Goal: Complete application form

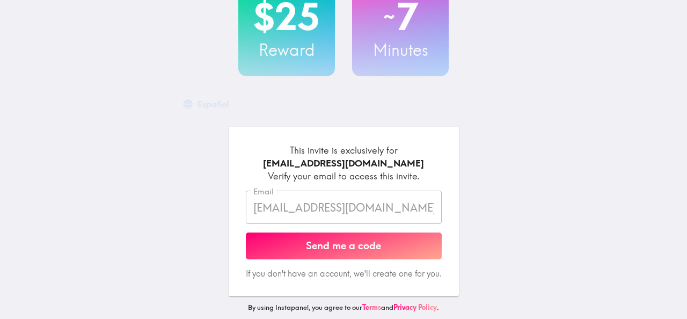
scroll to position [102, 0]
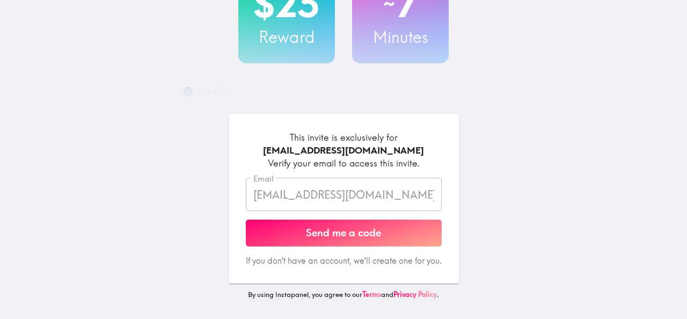
click at [303, 239] on button "Send me a code" at bounding box center [344, 233] width 196 height 27
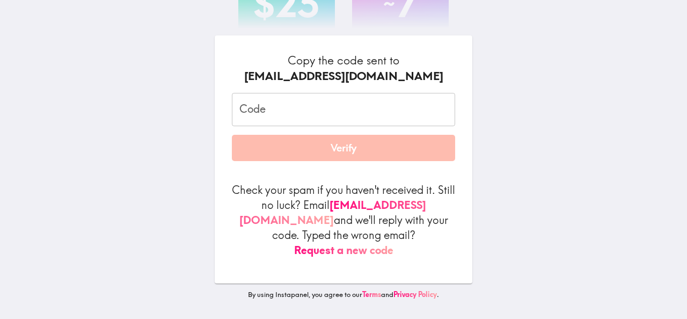
click at [245, 105] on form "Copy the code sent to [EMAIL_ADDRESS][DOMAIN_NAME] Code Code Verify Check your …" at bounding box center [343, 155] width 223 height 205
click at [250, 125] on input "Code" at bounding box center [343, 109] width 223 height 33
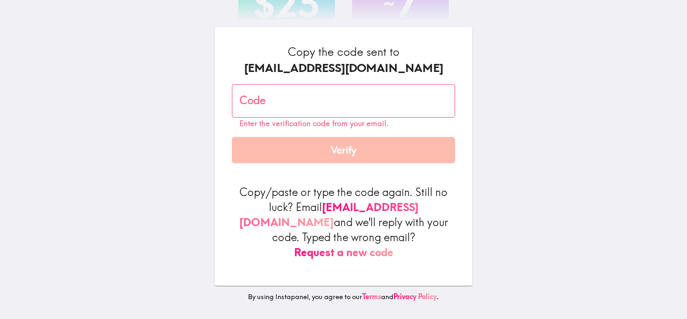
click at [338, 251] on button "Request a new code" at bounding box center [343, 252] width 99 height 15
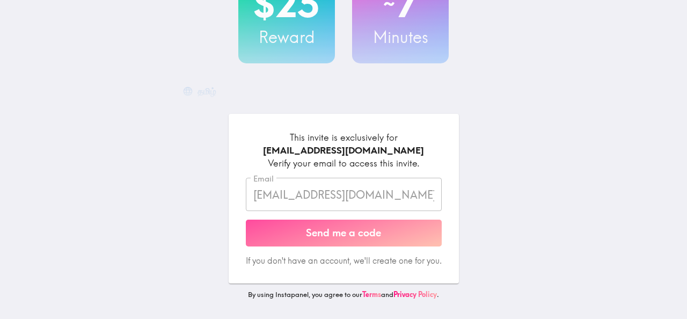
click at [324, 238] on button "Send me a code" at bounding box center [344, 233] width 196 height 27
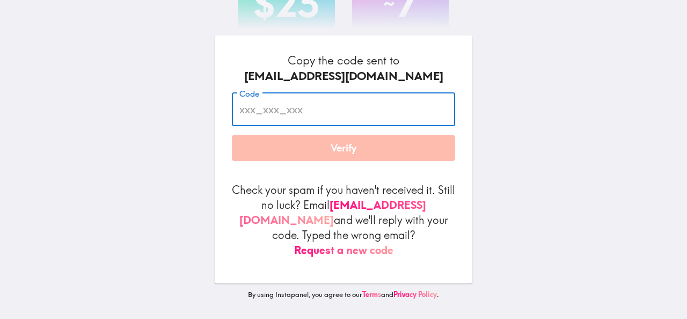
click at [268, 122] on input "Code" at bounding box center [343, 109] width 223 height 33
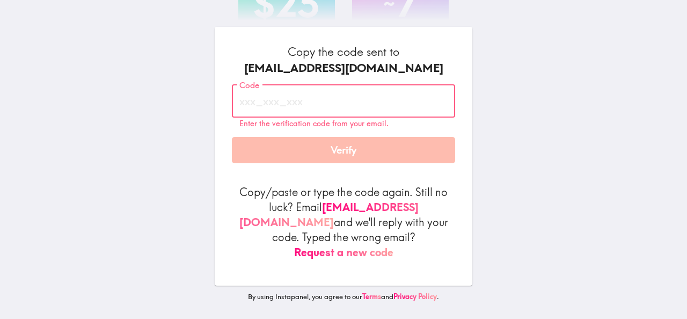
paste input "ERp_gtK_H8t"
type input "ERp_gtK_H8t"
click at [240, 143] on div "Code ERp_gtK_H8t Code Enter the verification code from your email. Verify" at bounding box center [343, 123] width 223 height 79
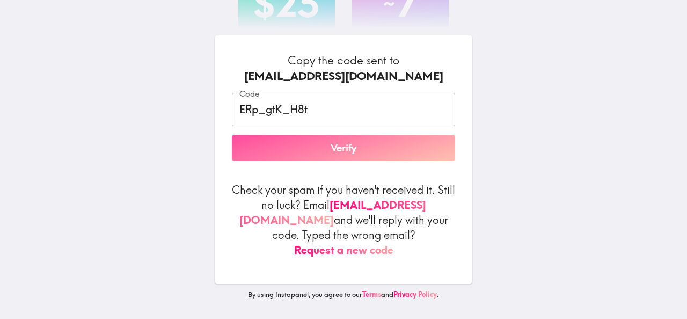
click at [245, 153] on button "Verify" at bounding box center [343, 148] width 223 height 27
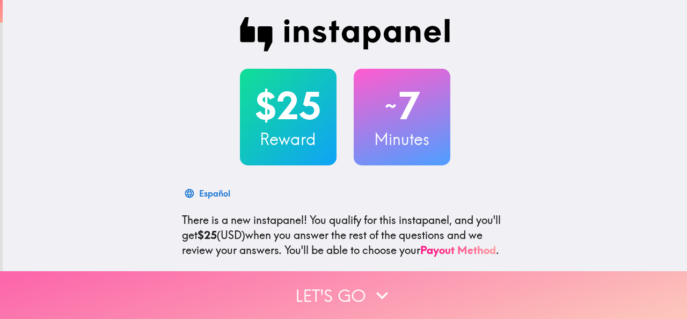
click at [335, 288] on button "Let's go" at bounding box center [343, 295] width 687 height 48
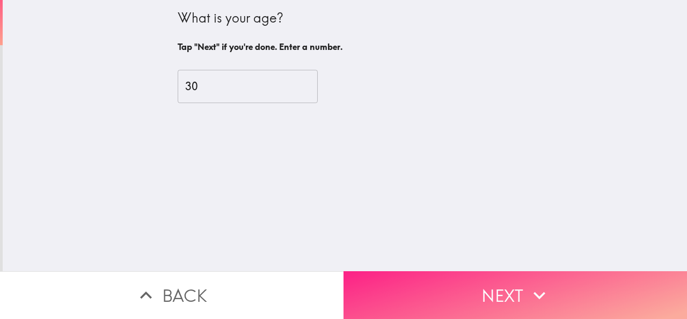
click at [425, 284] on button "Next" at bounding box center [516, 295] width 344 height 48
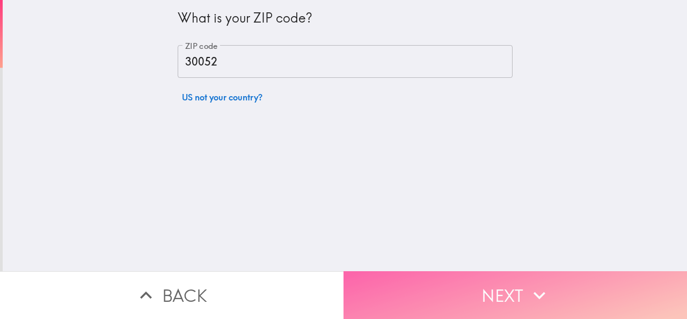
click at [425, 284] on button "Next" at bounding box center [516, 295] width 344 height 48
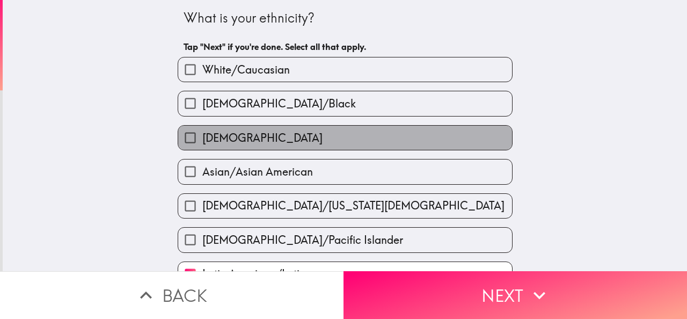
click at [337, 143] on label "[DEMOGRAPHIC_DATA]" at bounding box center [345, 138] width 334 height 24
click at [202, 143] on input "[DEMOGRAPHIC_DATA]" at bounding box center [190, 138] width 24 height 24
checkbox input "true"
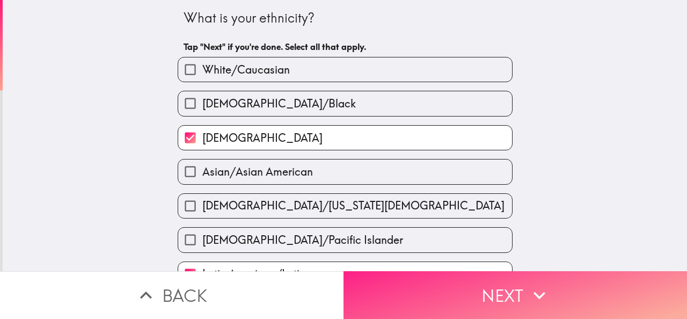
click at [431, 297] on button "Next" at bounding box center [516, 295] width 344 height 48
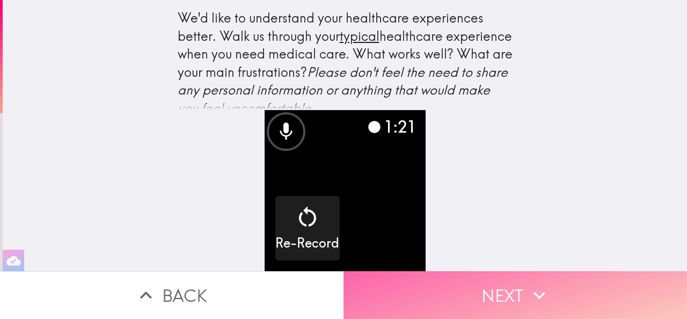
click at [486, 301] on button "Next" at bounding box center [516, 295] width 344 height 48
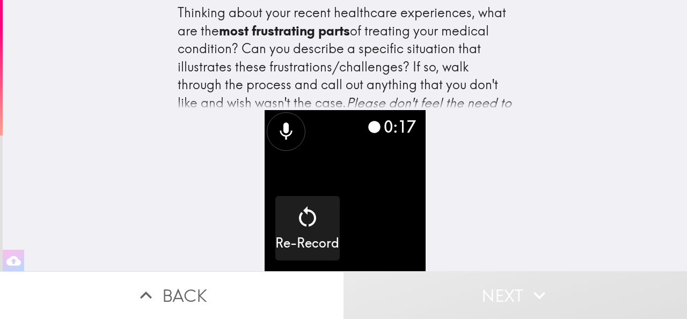
scroll to position [4, 0]
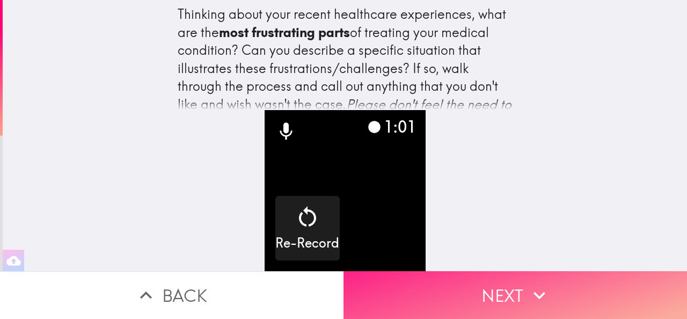
click at [486, 286] on button "Next" at bounding box center [516, 295] width 344 height 48
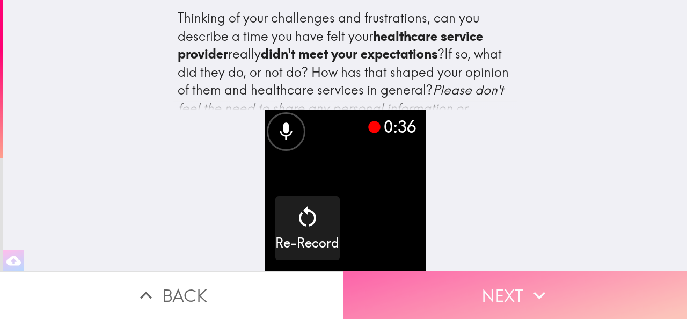
click at [492, 282] on button "Next" at bounding box center [516, 295] width 344 height 48
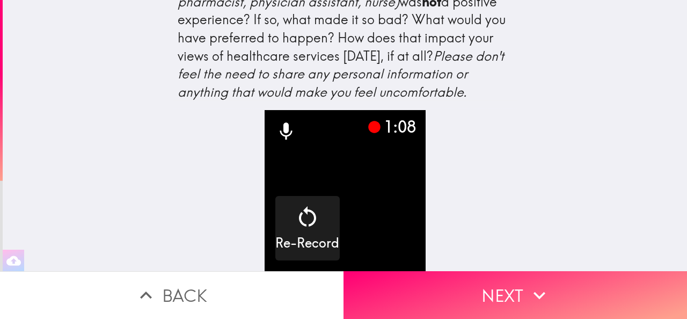
scroll to position [89, 0]
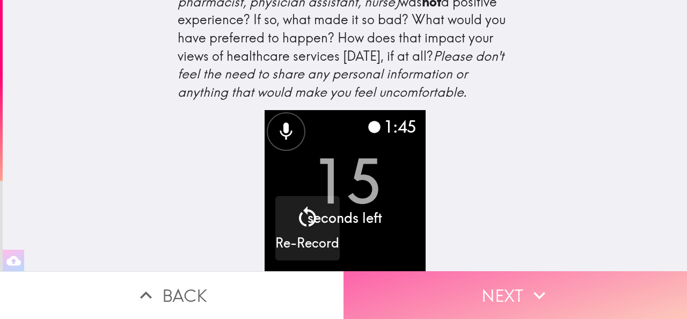
click at [512, 285] on button "Next" at bounding box center [516, 295] width 344 height 48
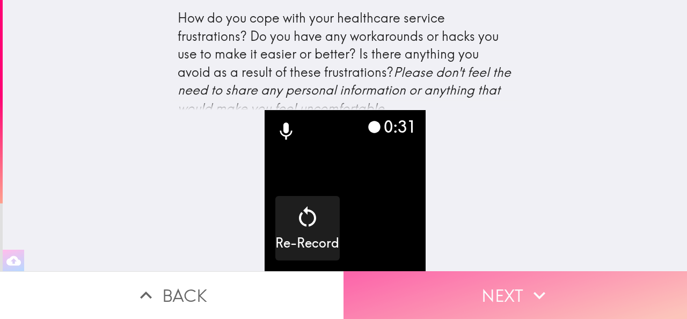
click at [513, 289] on button "Next" at bounding box center [516, 295] width 344 height 48
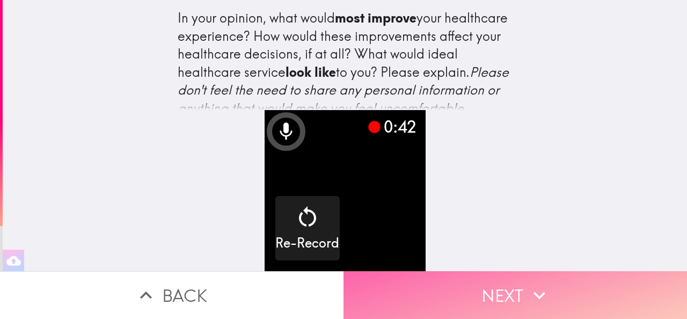
click at [503, 280] on button "Next" at bounding box center [516, 295] width 344 height 48
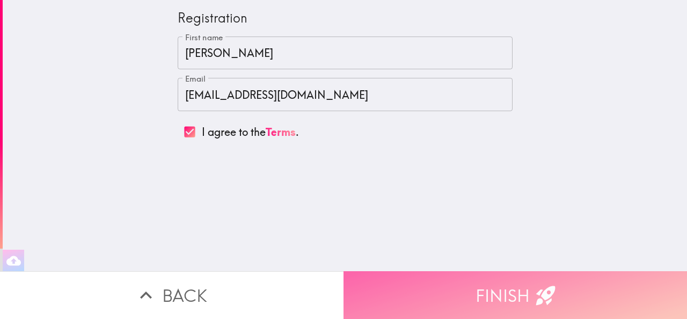
click at [503, 280] on button "Finish" at bounding box center [516, 295] width 344 height 48
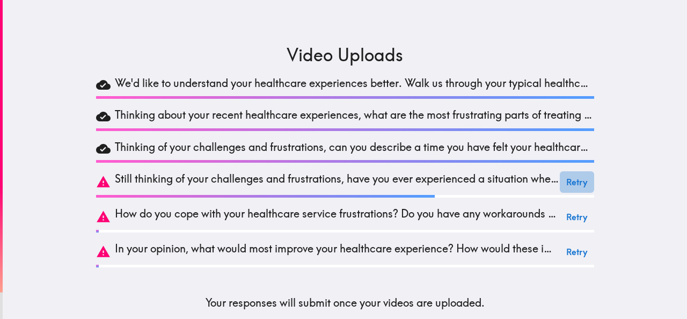
click at [573, 184] on button "Retry" at bounding box center [577, 181] width 34 height 21
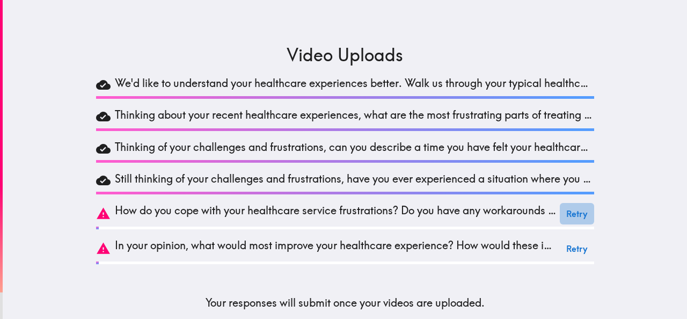
click at [583, 214] on button "Retry" at bounding box center [577, 213] width 34 height 21
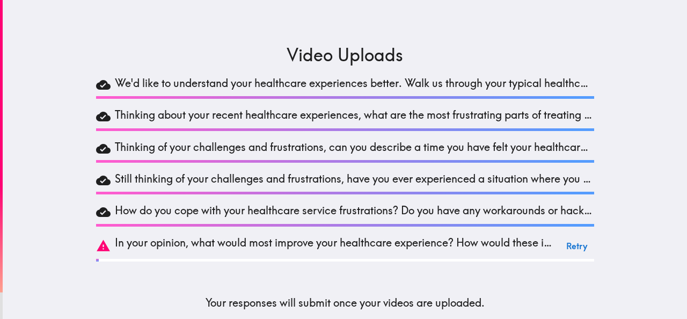
click at [574, 243] on button "Retry" at bounding box center [577, 245] width 34 height 21
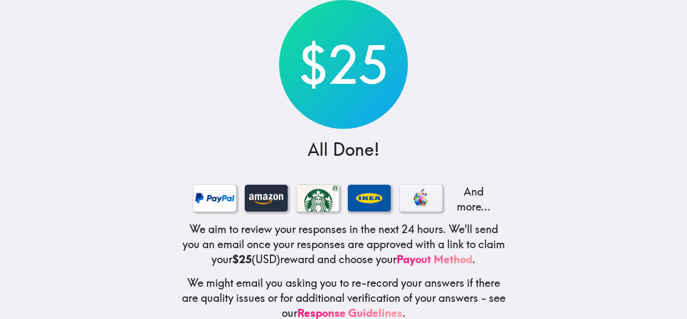
scroll to position [87, 0]
